Goal: Transaction & Acquisition: Purchase product/service

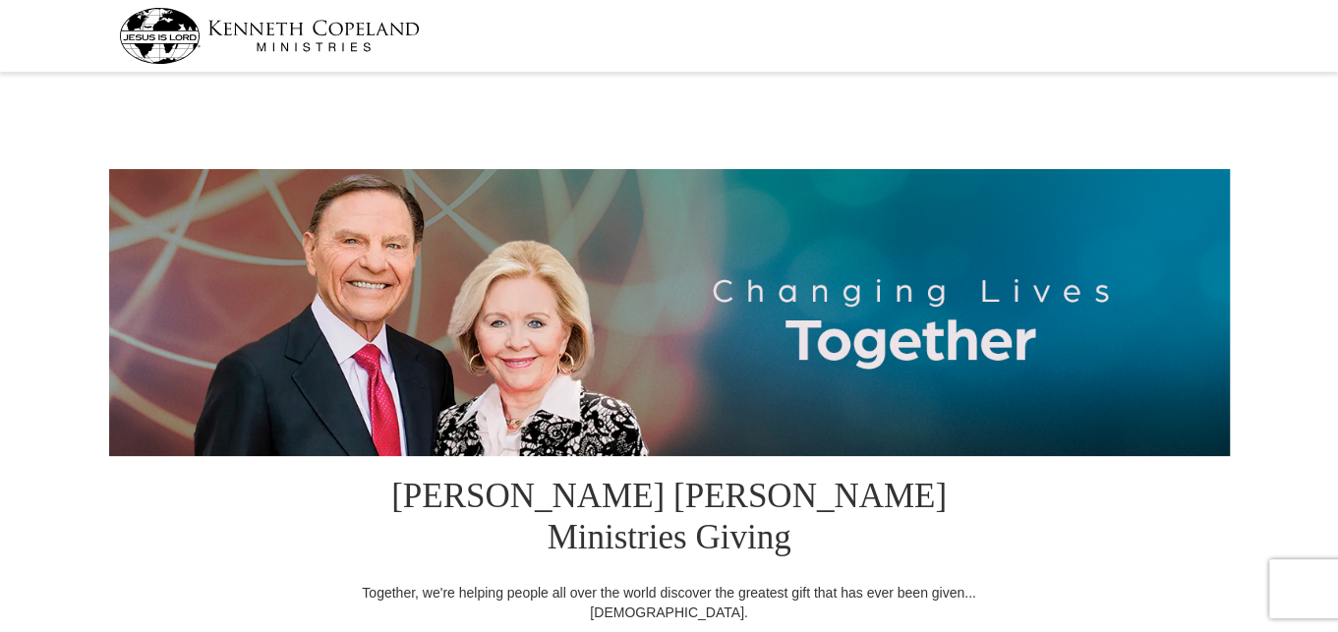
select select "OR"
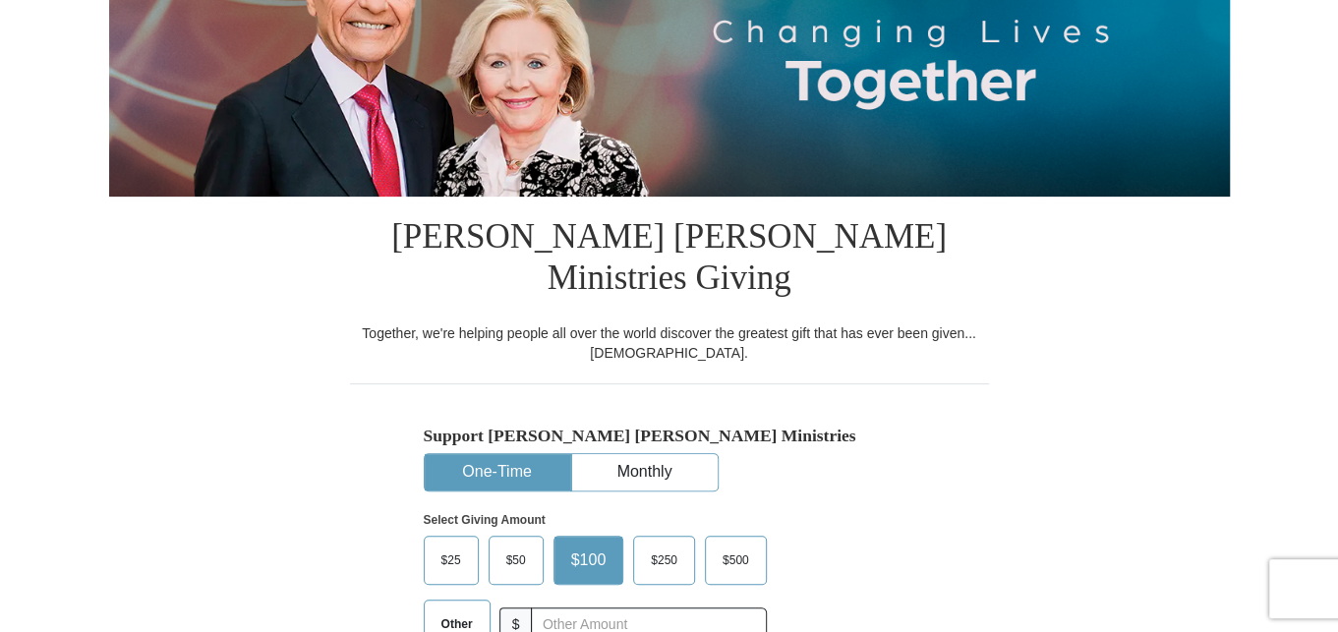
scroll to position [590, 0]
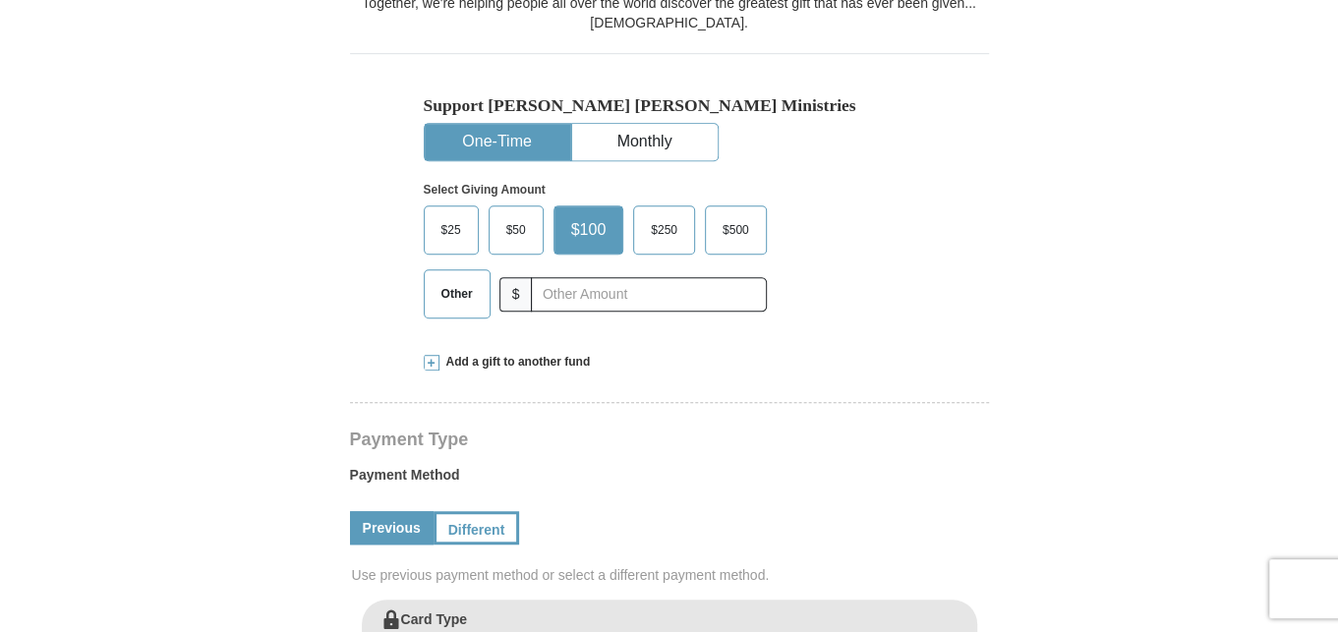
click at [469, 354] on span "Add a gift to another fund" at bounding box center [514, 362] width 151 height 17
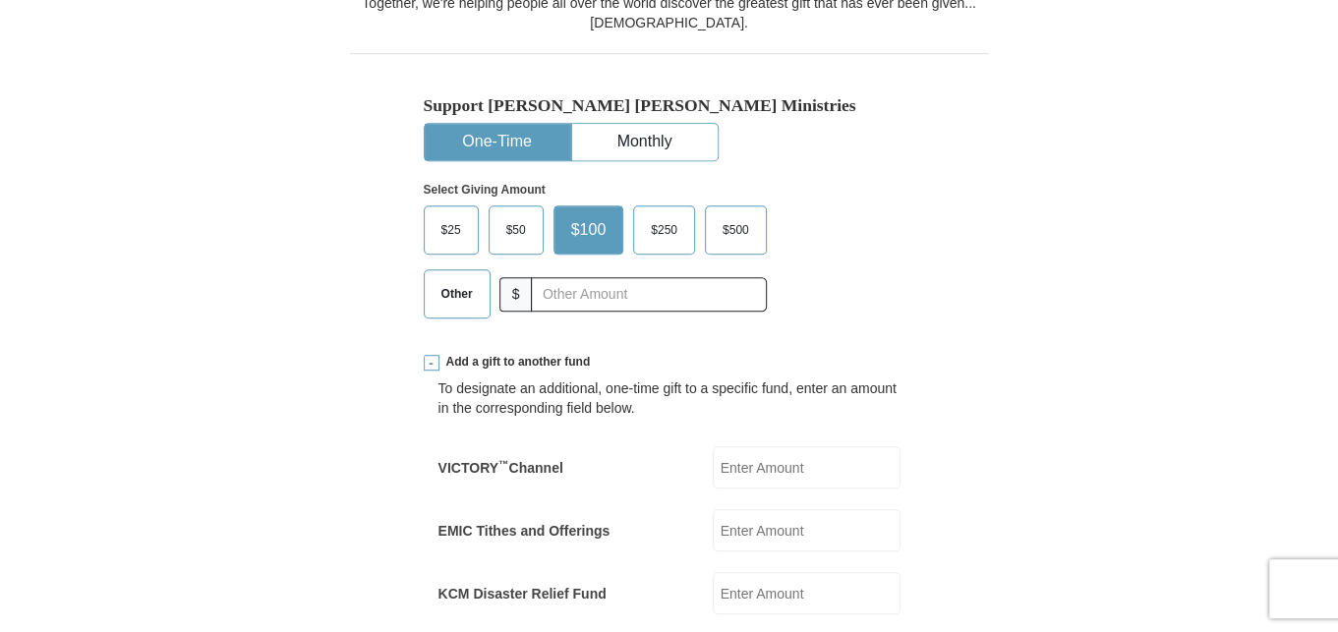
scroll to position [688, 0]
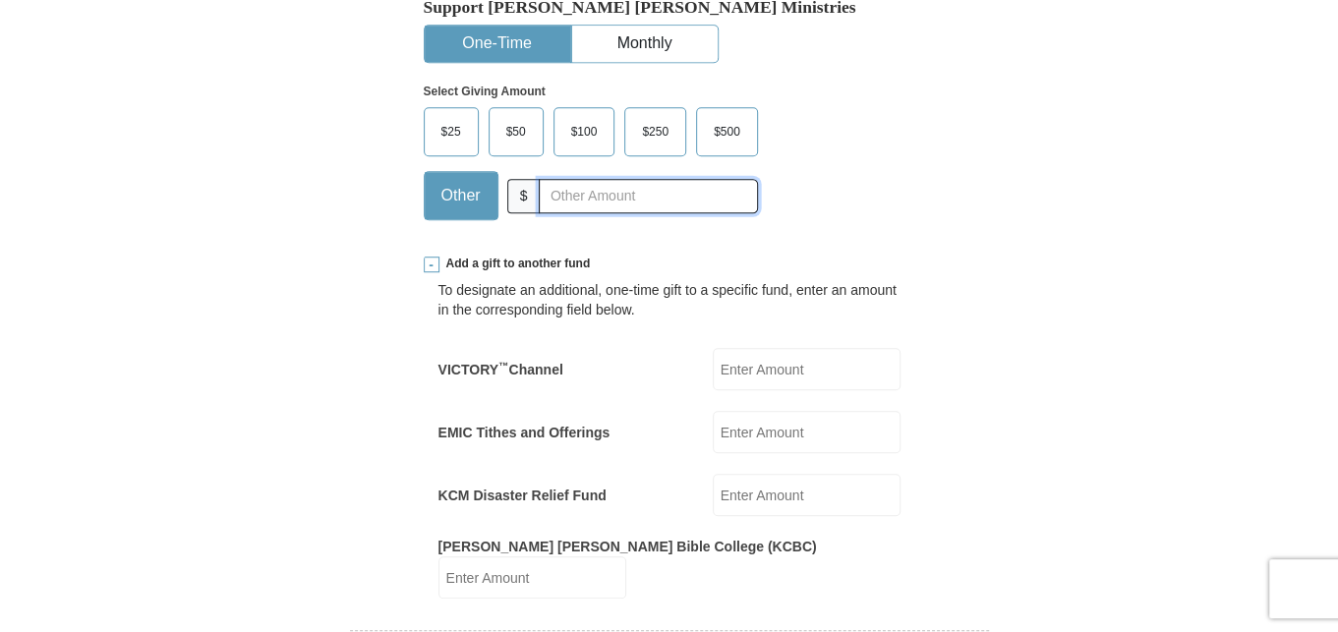
click at [548, 179] on input "text" at bounding box center [648, 196] width 218 height 34
type input "75.00"
click at [797, 474] on input "KCM Disaster Relief Fund" at bounding box center [807, 495] width 188 height 42
type input "40.00"
click at [797, 411] on input "EMIC Tithes and Offerings" at bounding box center [807, 432] width 188 height 42
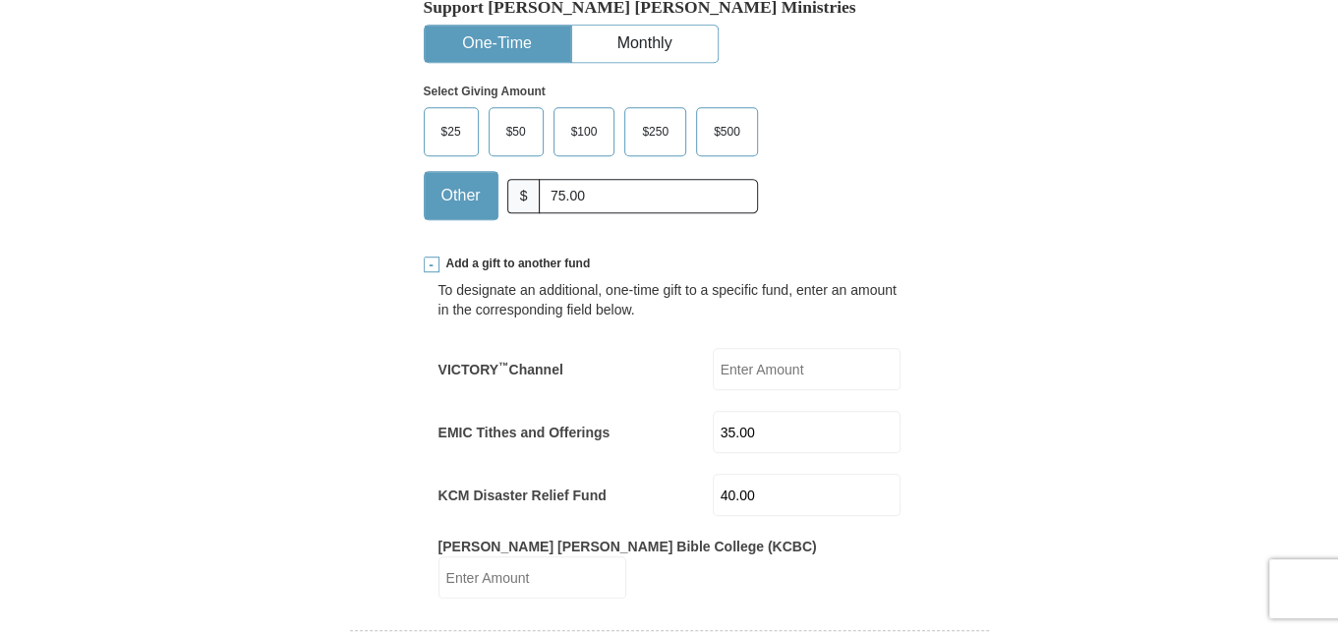
type input "35.00"
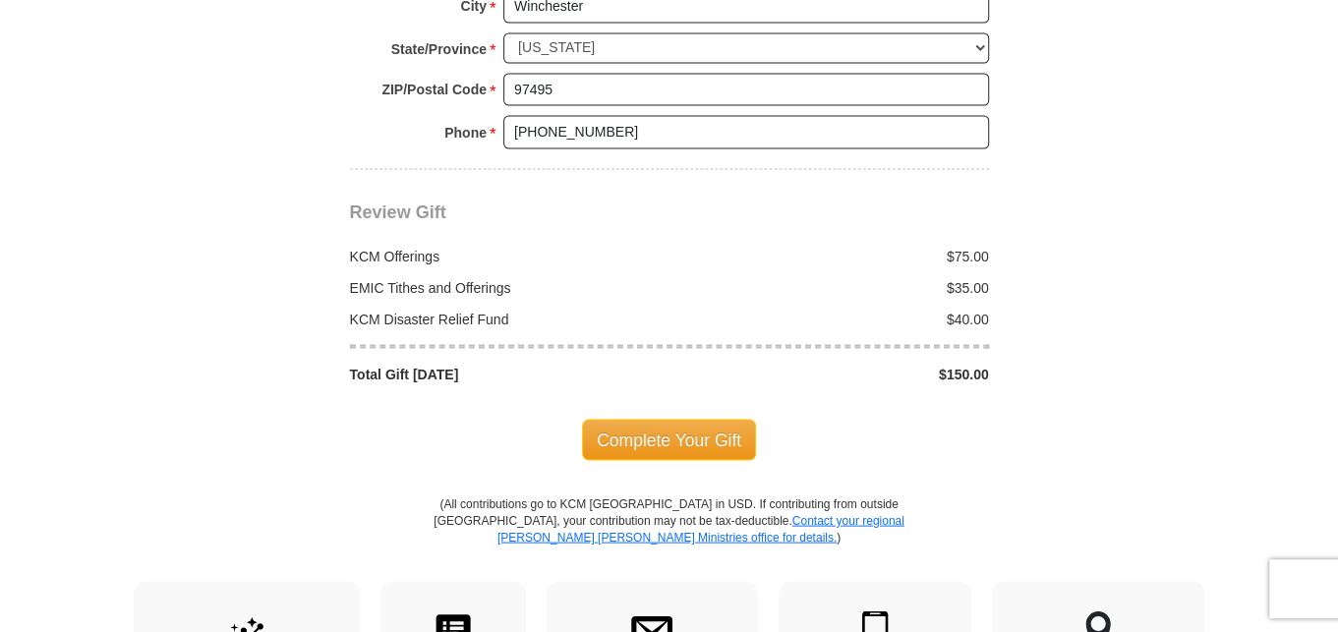
scroll to position [2065, 0]
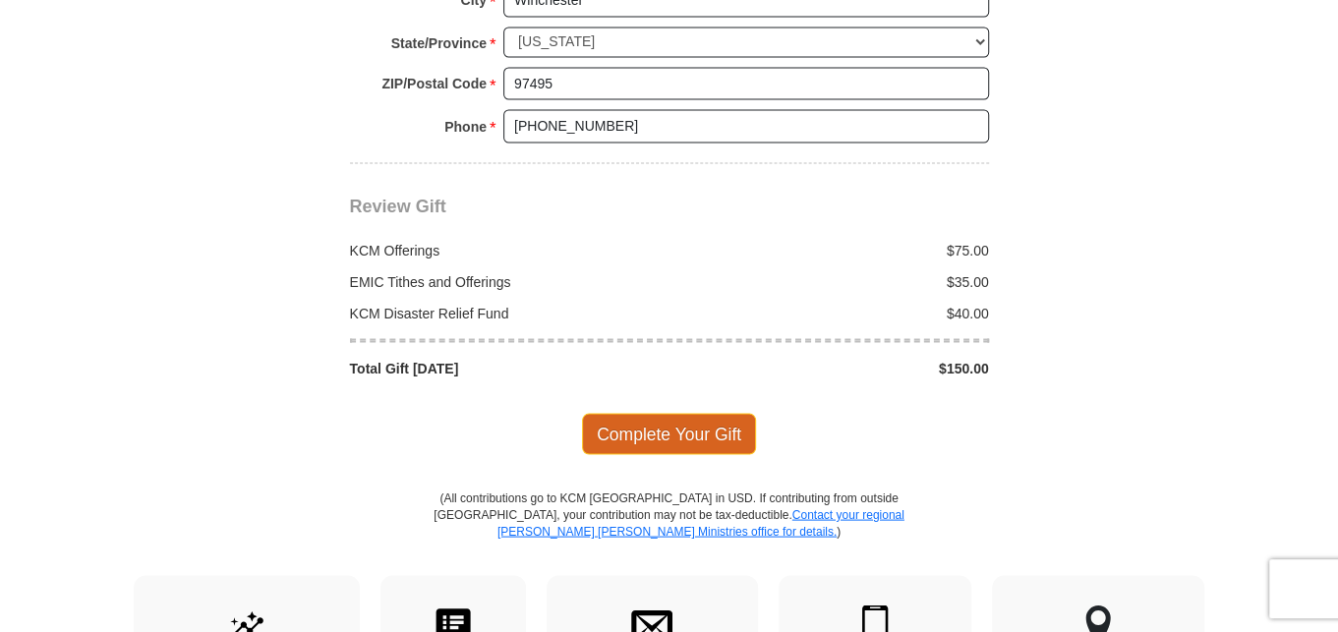
click at [677, 413] on span "Complete Your Gift" at bounding box center [669, 433] width 174 height 41
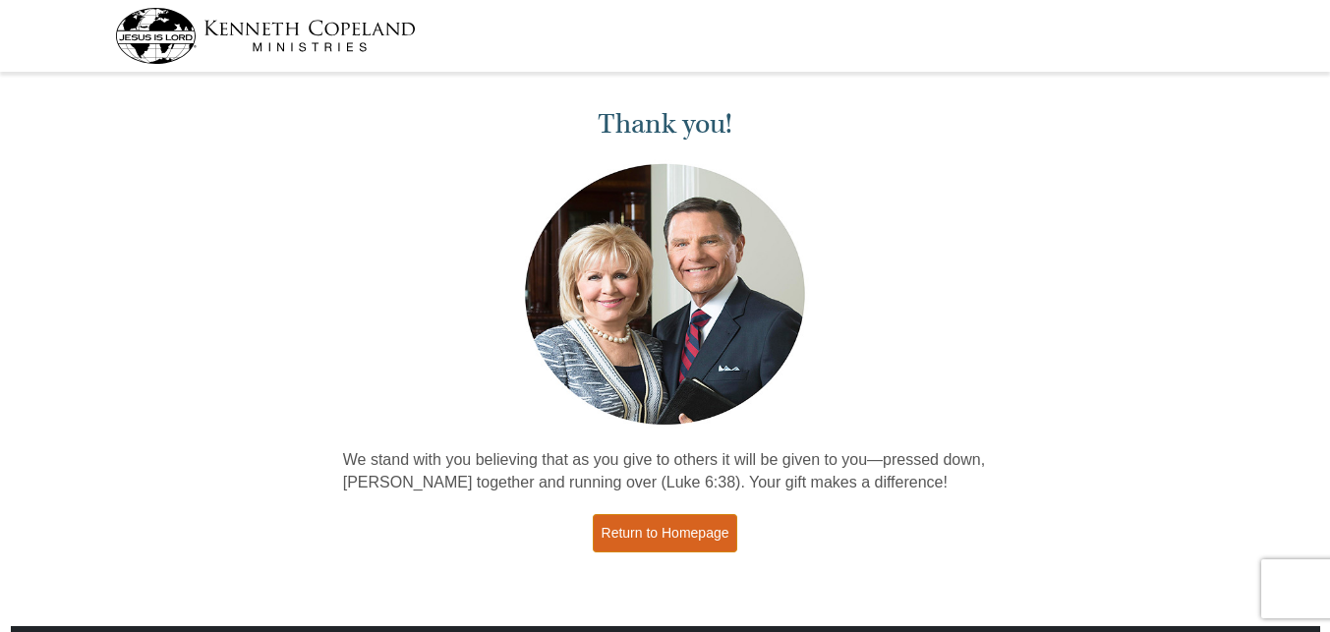
click at [667, 540] on link "Return to Homepage" at bounding box center [666, 533] width 146 height 38
